Goal: Check status: Check status

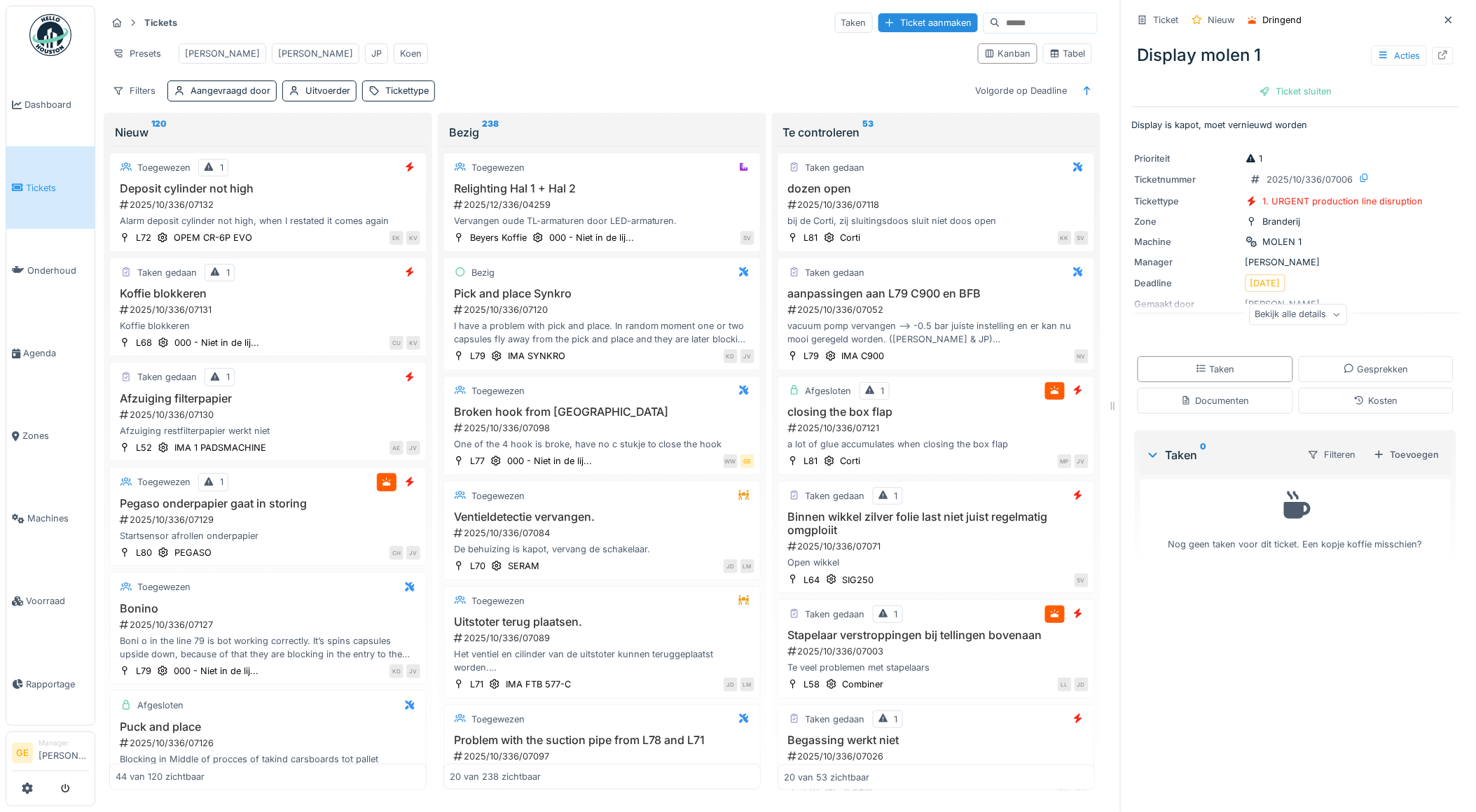
scroll to position [622, 0]
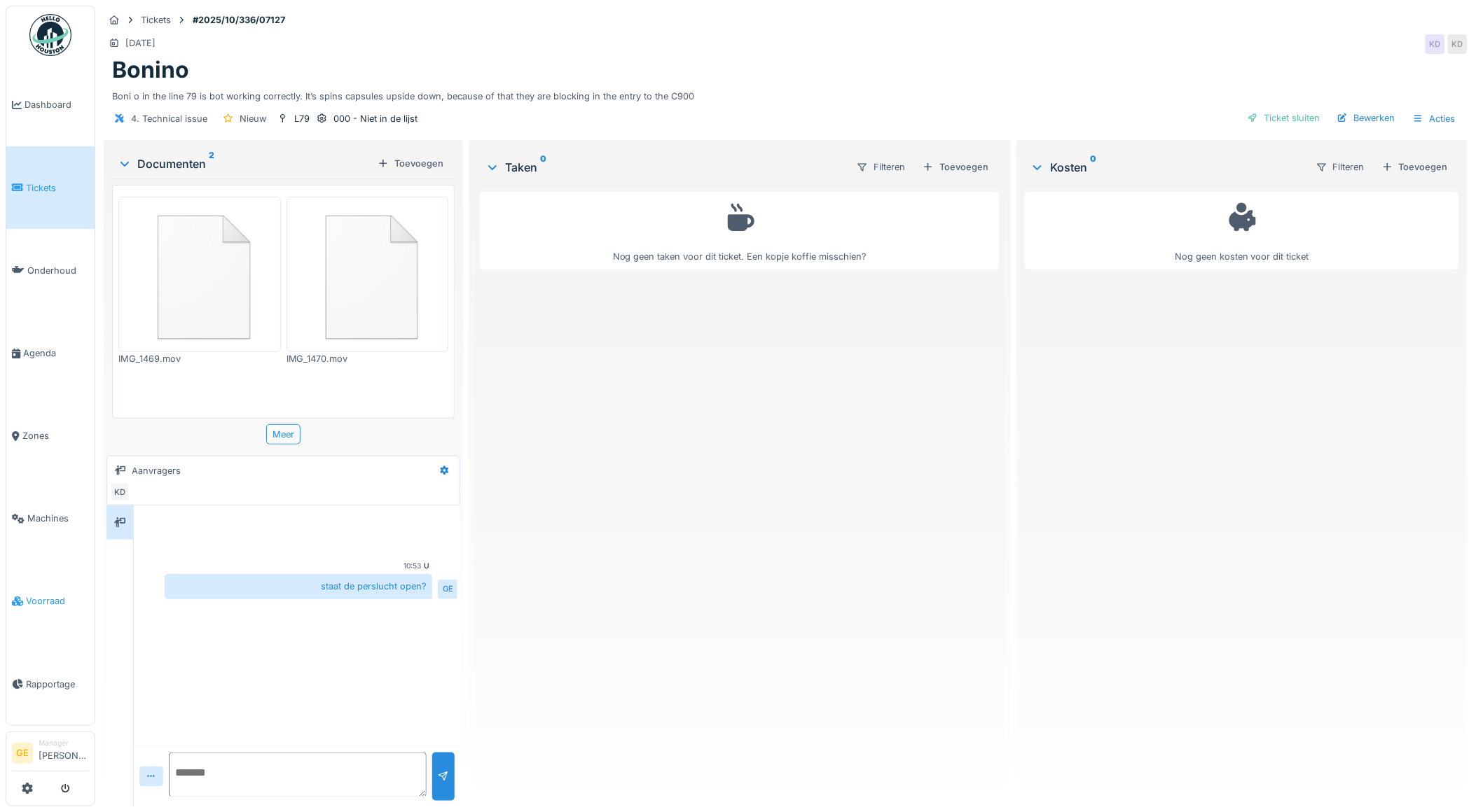
click at [37, 598] on link "Voorraad" at bounding box center [50, 601] width 88 height 83
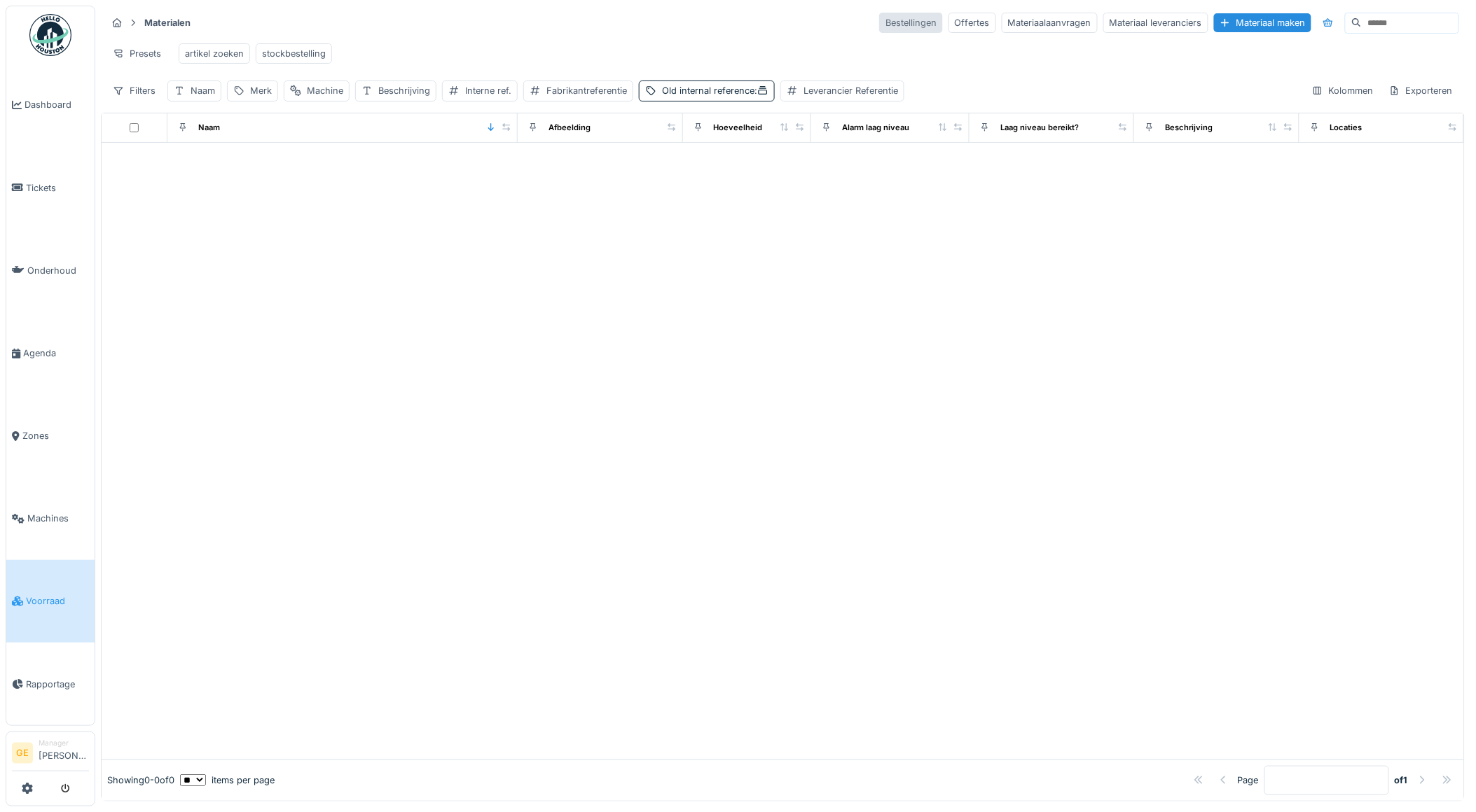
click at [879, 26] on div "Bestellingen" at bounding box center [911, 23] width 64 height 20
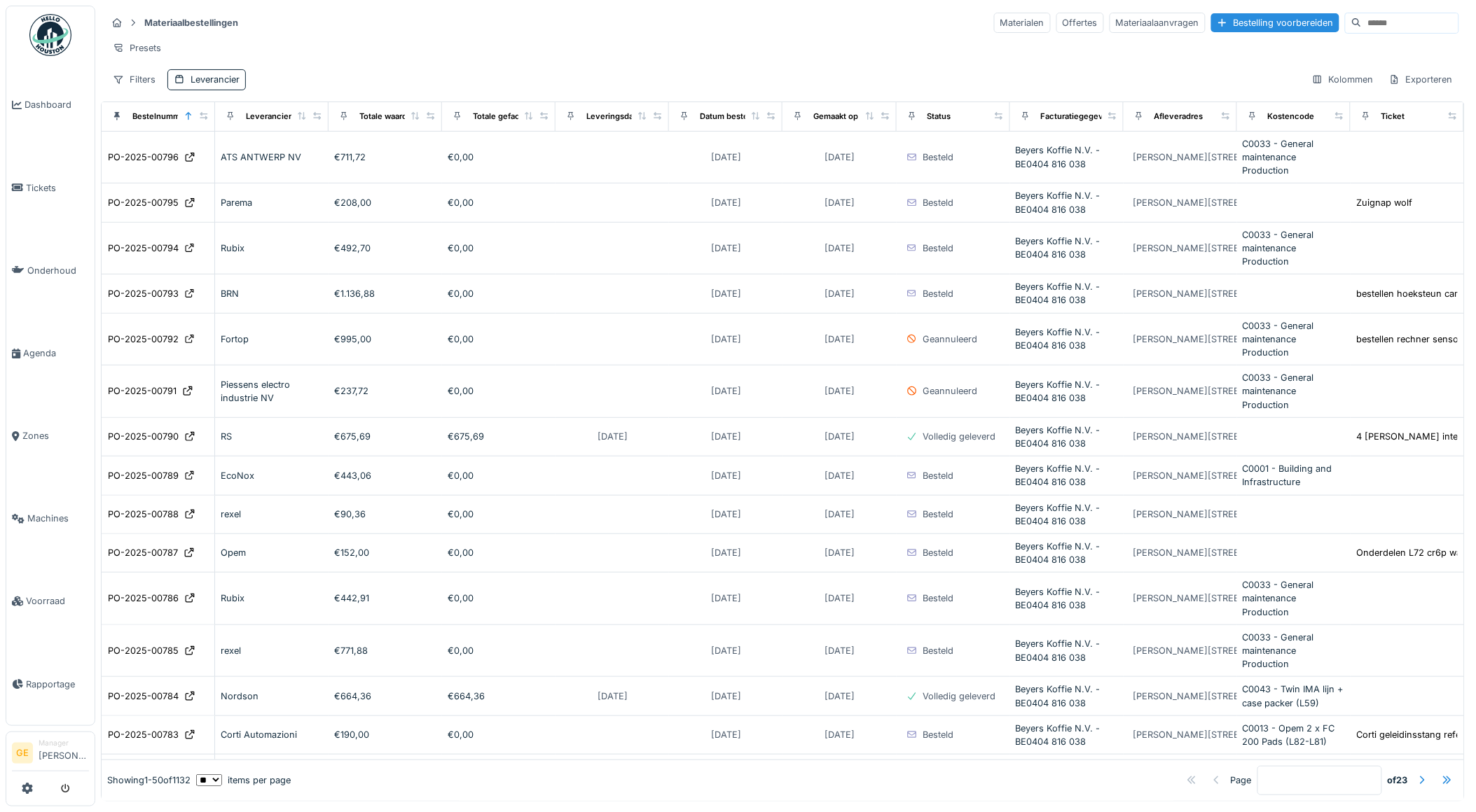
click at [1362, 19] on input at bounding box center [1410, 23] width 97 height 20
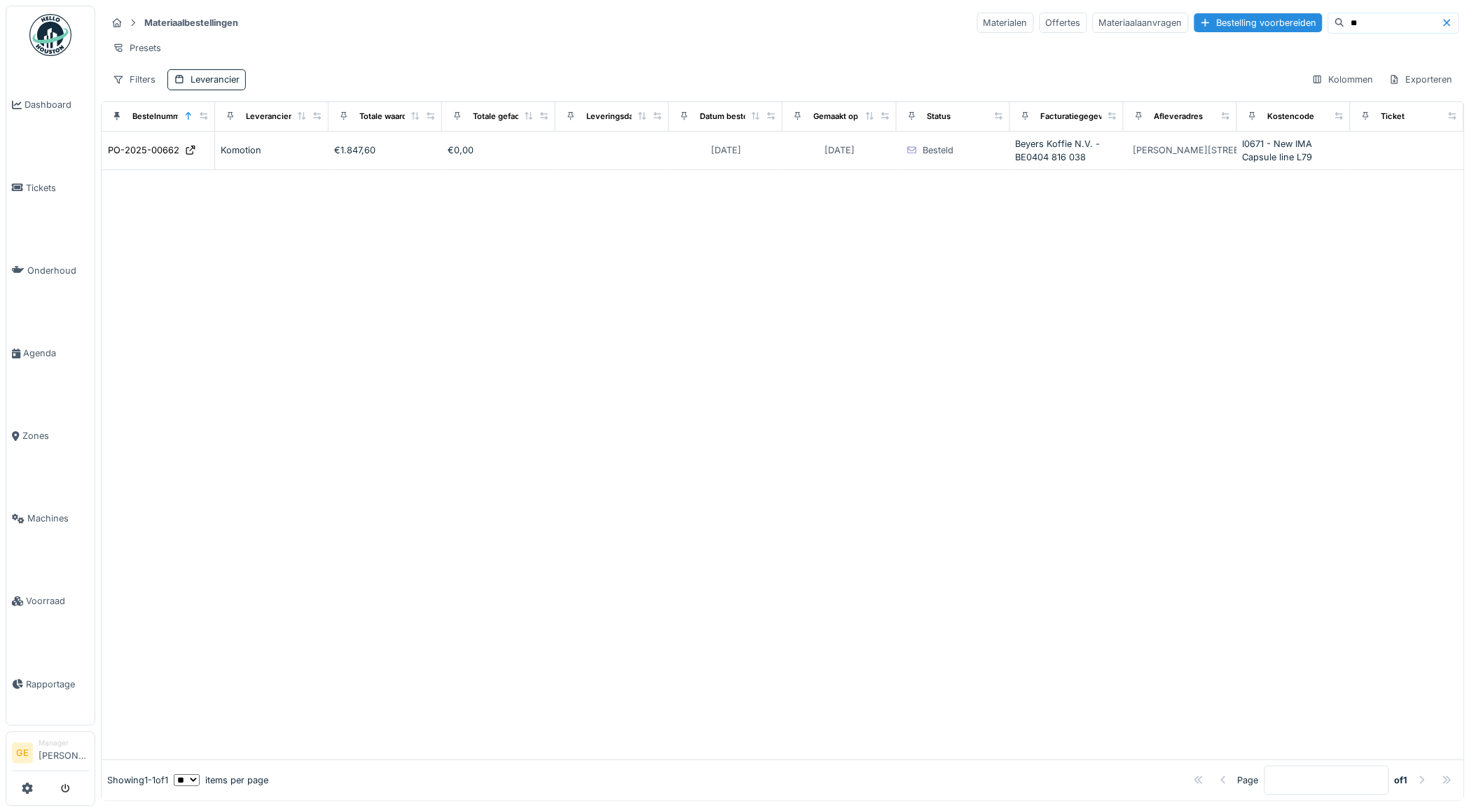
type input "*"
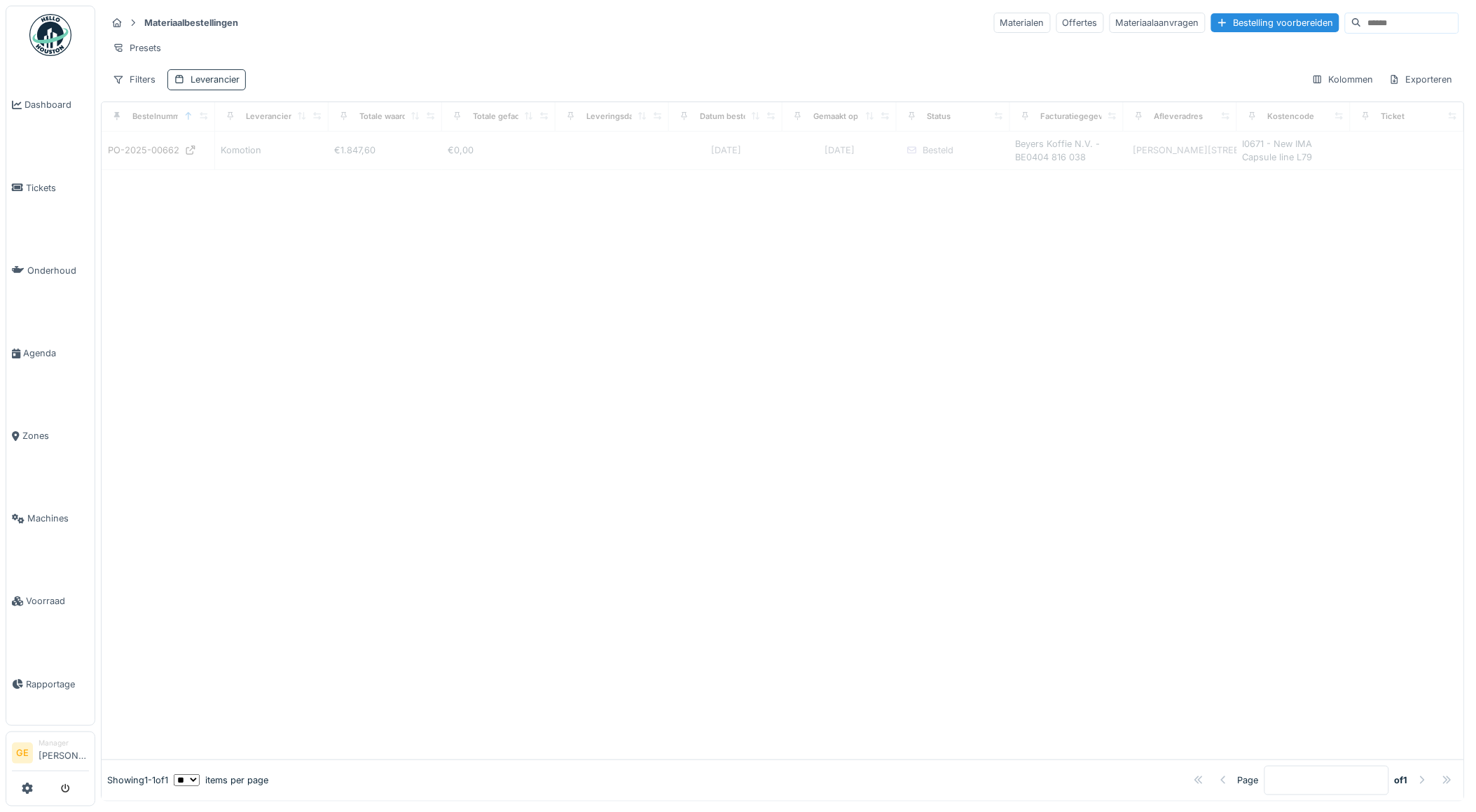
click at [220, 86] on div "Leverancier" at bounding box center [214, 80] width 49 height 14
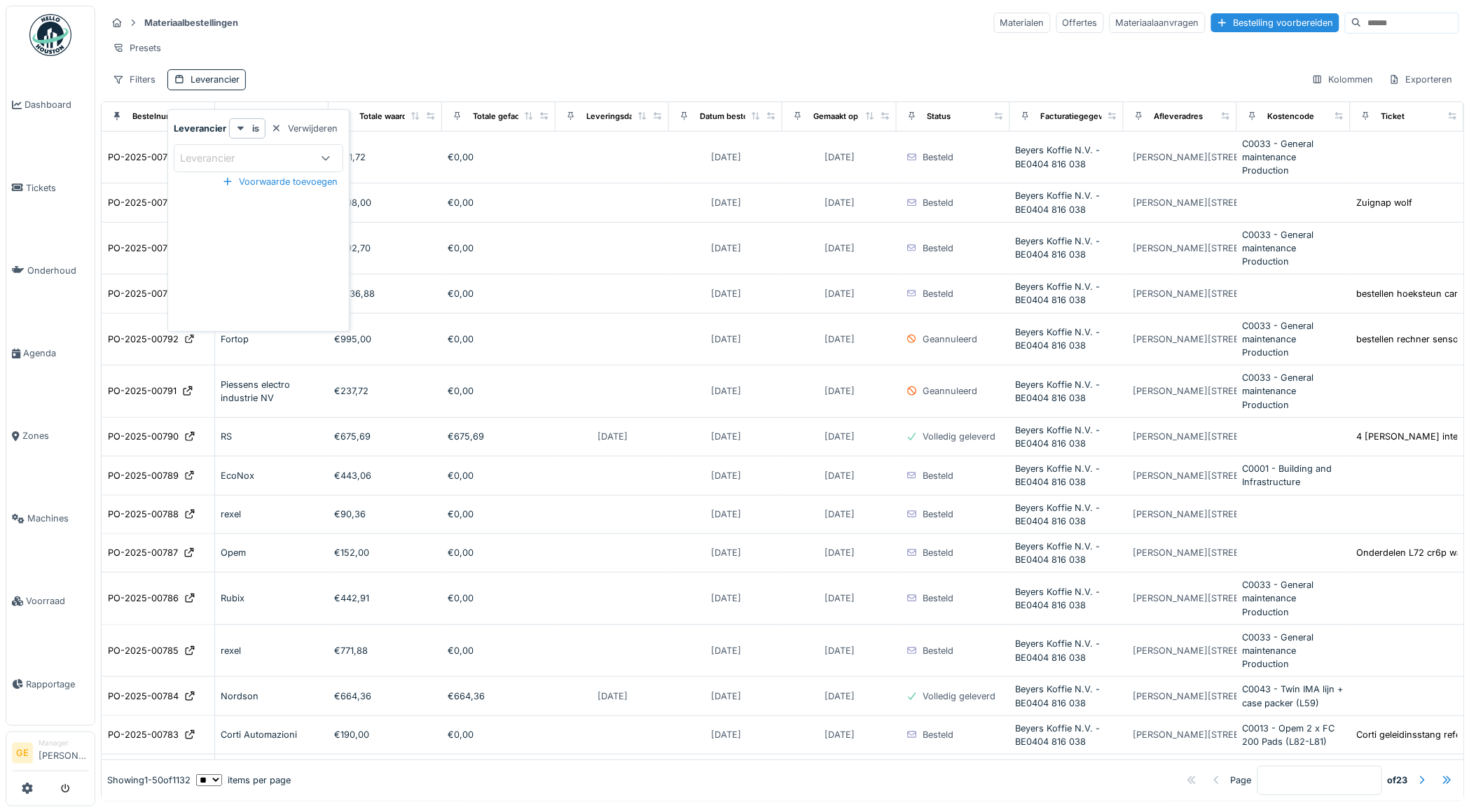
click at [249, 158] on div "Leverancier" at bounding box center [217, 158] width 74 height 15
type input "*******"
click at [228, 280] on div "1 van 1 zichtbaar" at bounding box center [258, 292] width 174 height 26
click at [229, 274] on div "Nordson" at bounding box center [258, 265] width 174 height 28
type input "****"
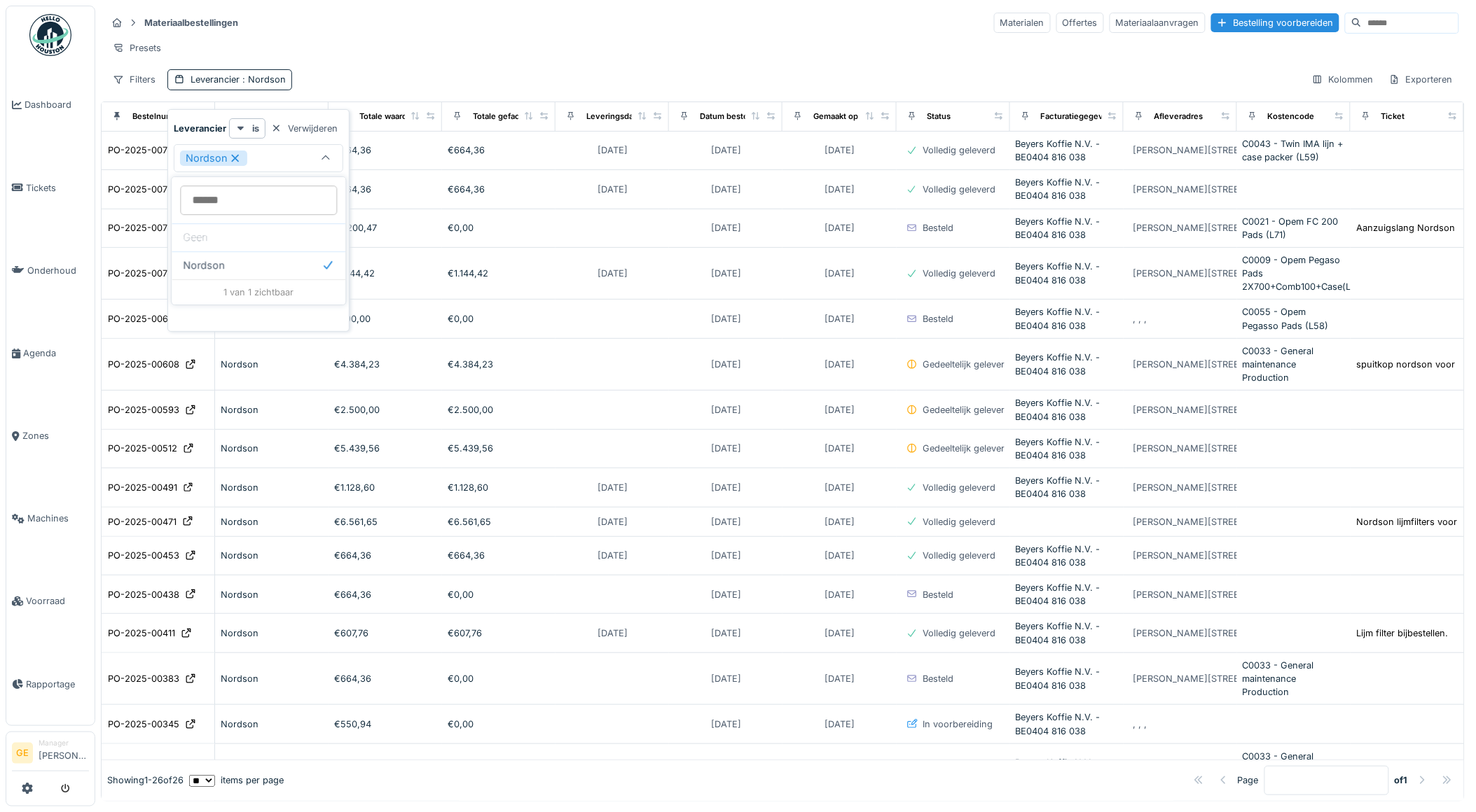
click at [505, 88] on div "Filters Leverancier : Nordson Kolommen Exporteren" at bounding box center [783, 79] width 1353 height 20
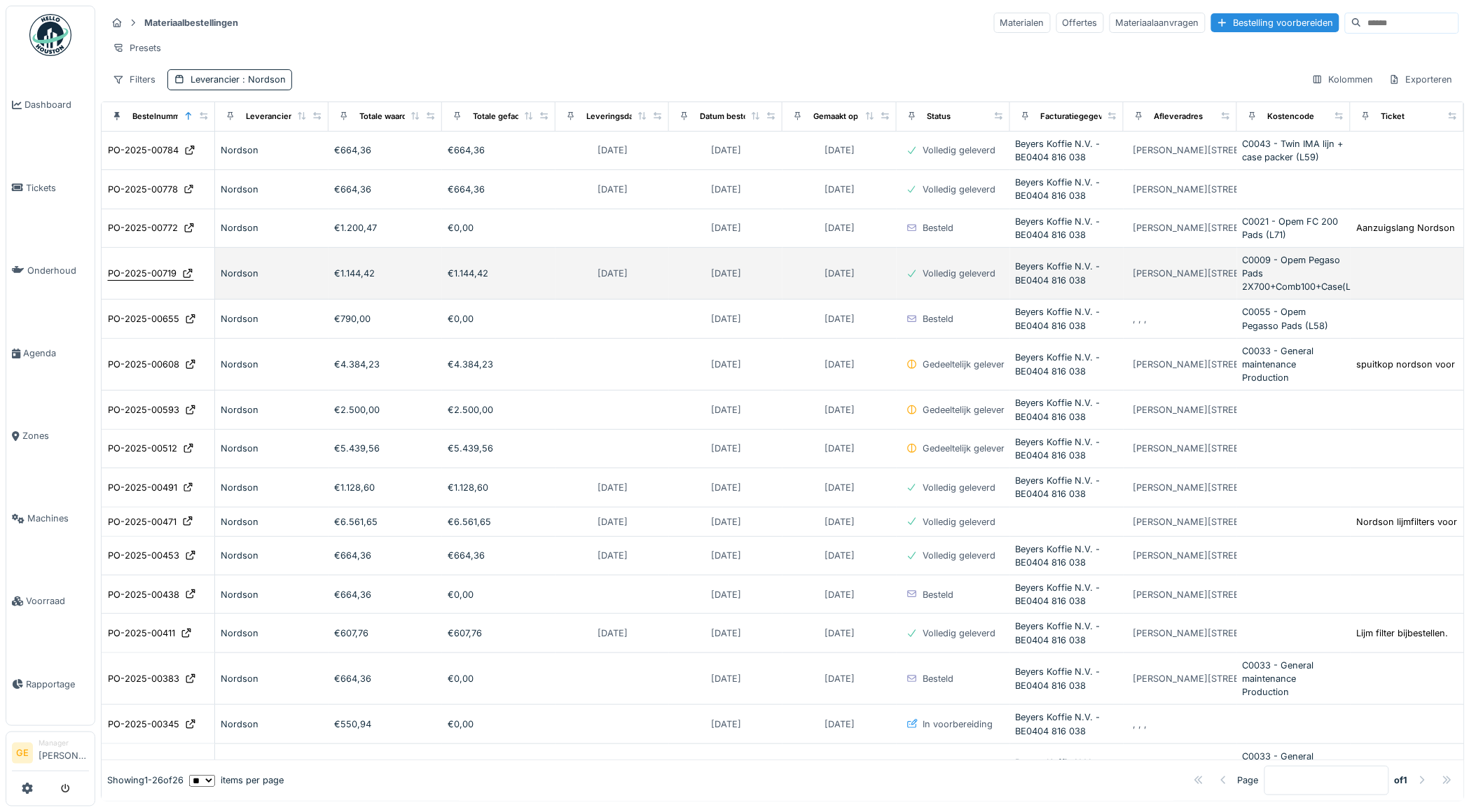
click at [138, 280] on div "PO-2025-00719" at bounding box center [141, 274] width 68 height 14
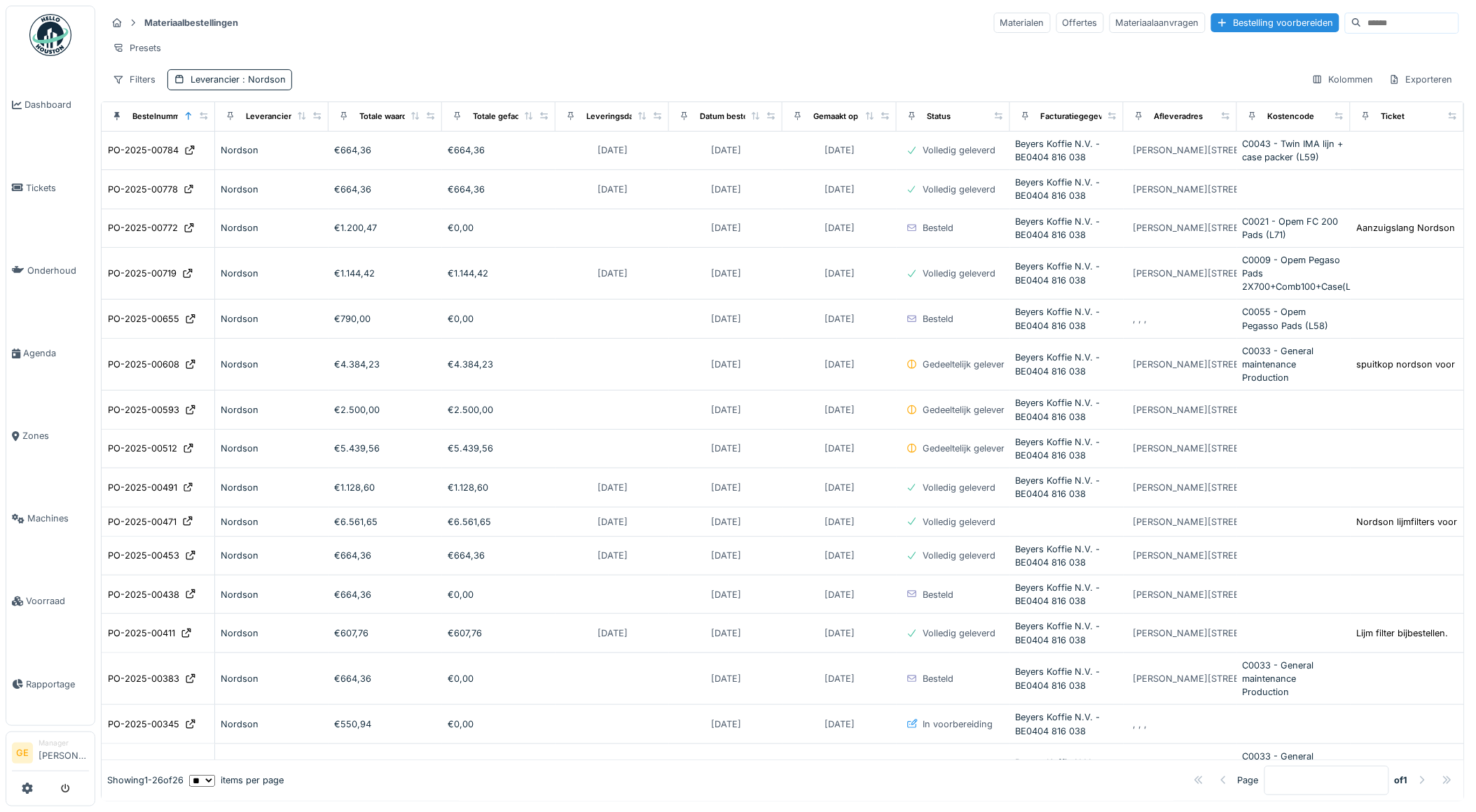
click at [481, 41] on div "Presets" at bounding box center [783, 47] width 1353 height 20
